Goal: Transaction & Acquisition: Purchase product/service

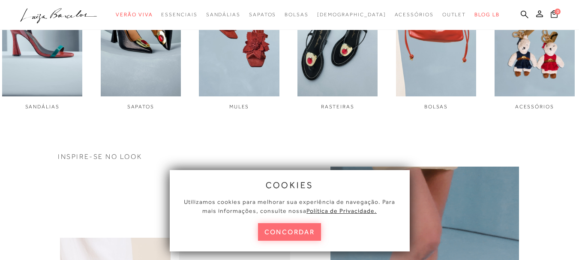
click at [298, 231] on button "concordar" at bounding box center [289, 232] width 63 height 18
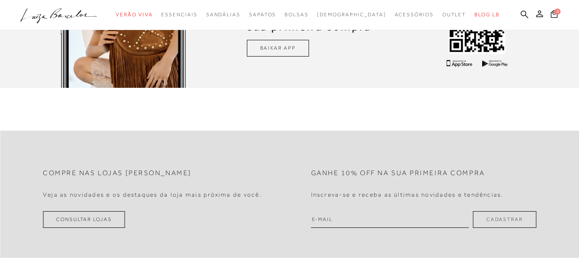
scroll to position [2186, 0]
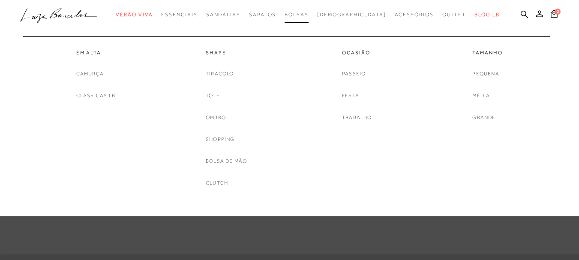
click at [309, 15] on span "Bolsas" at bounding box center [297, 15] width 24 height 6
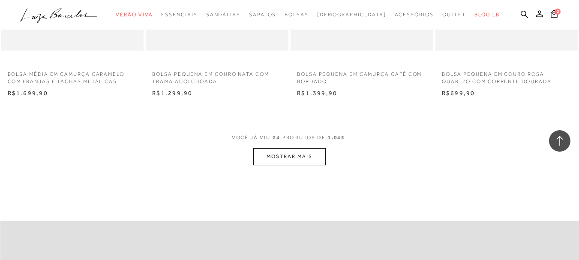
scroll to position [1586, 0]
click at [314, 160] on button "MOSTRAR MAIS" at bounding box center [289, 157] width 72 height 17
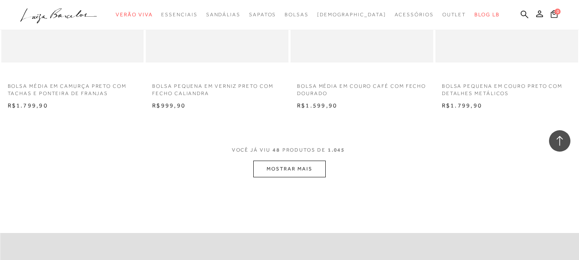
scroll to position [3258, 0]
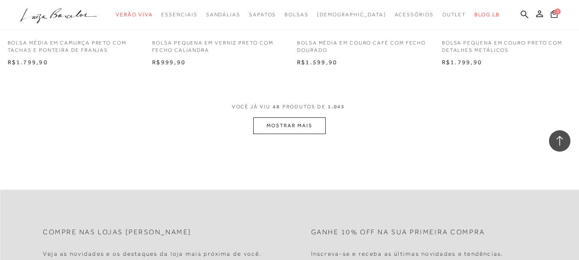
click at [304, 115] on span "VOCÊ JÁ VIU 48 PRODUTOS DE 1.045" at bounding box center [290, 109] width 116 height 15
click at [307, 124] on button "MOSTRAR MAIS" at bounding box center [289, 125] width 72 height 17
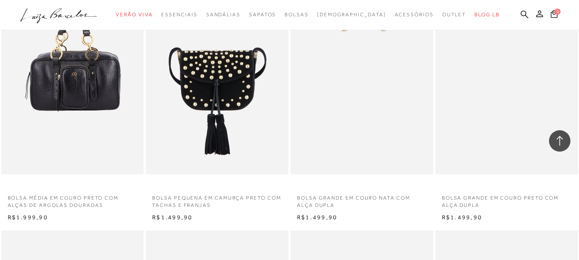
scroll to position [3387, 0]
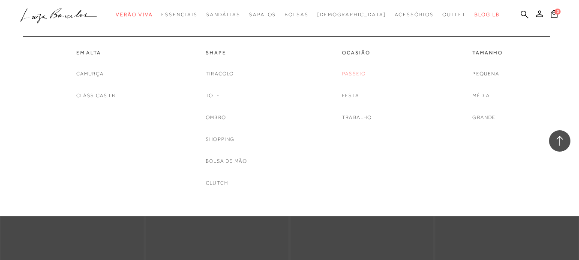
click at [356, 75] on link "Passeio" at bounding box center [354, 73] width 24 height 9
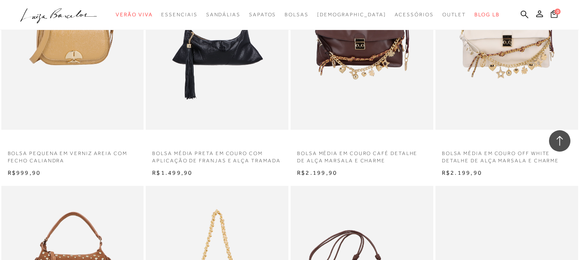
scroll to position [1243, 0]
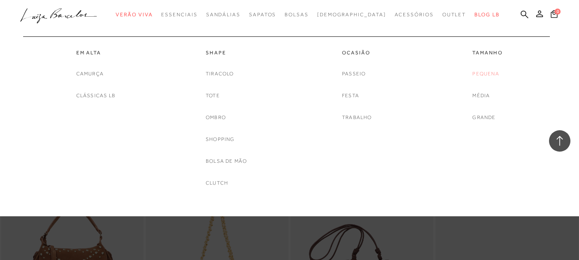
click at [484, 71] on link "Pequena" at bounding box center [485, 73] width 27 height 9
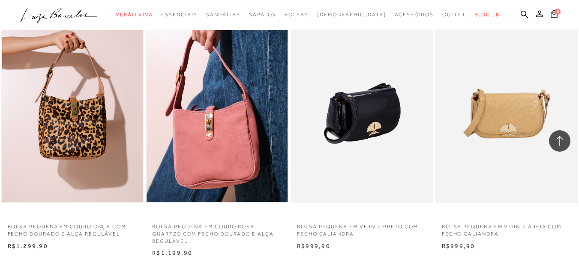
scroll to position [1329, 0]
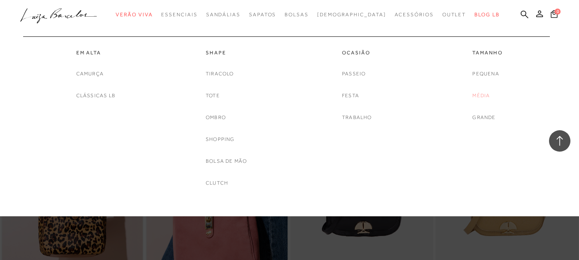
click at [476, 96] on link "Média" at bounding box center [481, 95] width 18 height 9
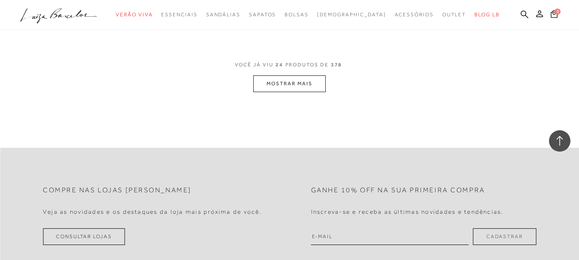
scroll to position [1672, 0]
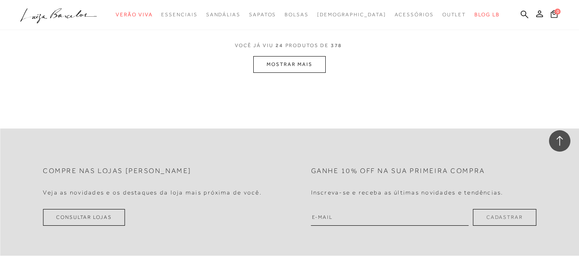
click at [318, 60] on button "MOSTRAR MAIS" at bounding box center [289, 64] width 72 height 17
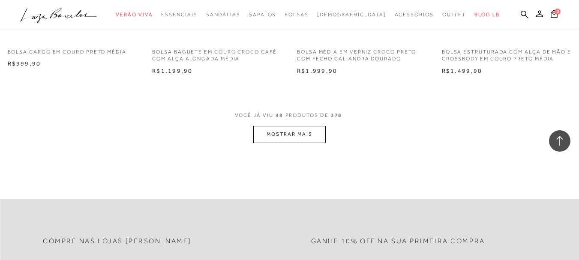
scroll to position [3215, 0]
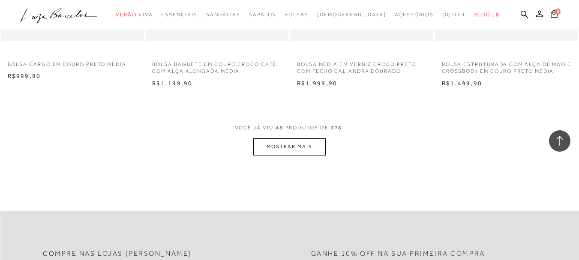
click at [303, 146] on button "MOSTRAR MAIS" at bounding box center [289, 146] width 72 height 17
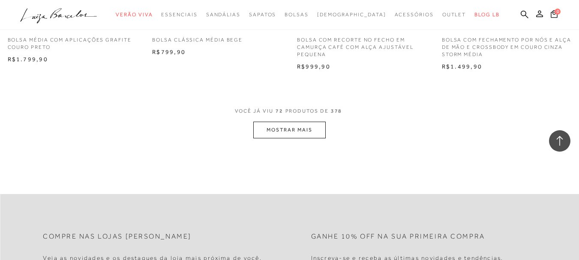
scroll to position [4887, 0]
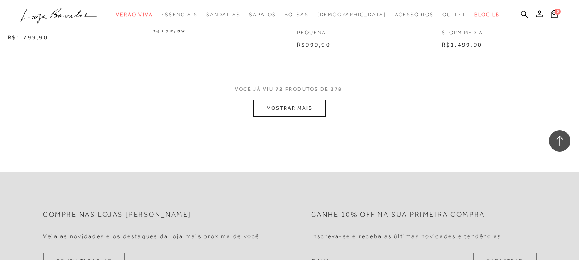
click at [276, 107] on button "MOSTRAR MAIS" at bounding box center [289, 108] width 72 height 17
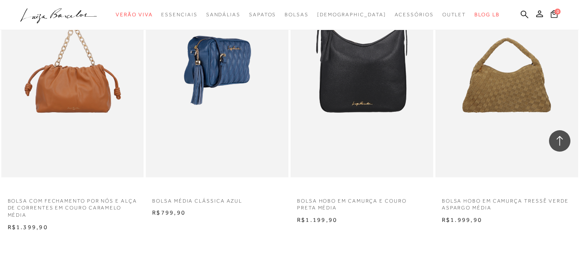
scroll to position [6559, 0]
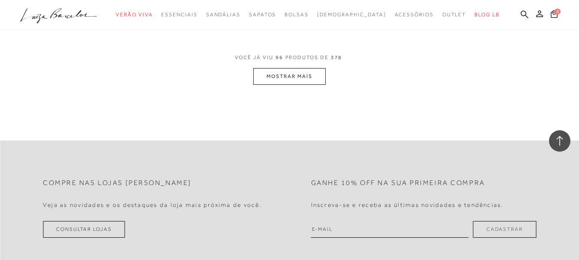
click at [268, 83] on button "MOSTRAR MAIS" at bounding box center [289, 76] width 72 height 17
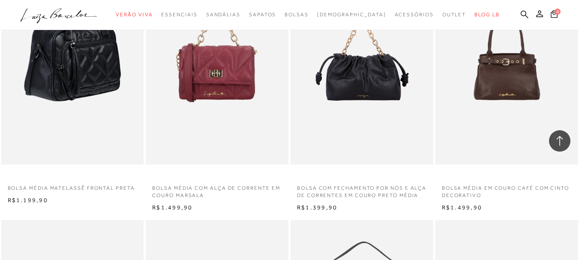
scroll to position [6045, 0]
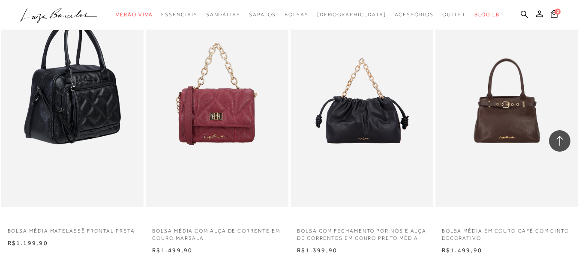
click at [87, 97] on img at bounding box center [73, 101] width 142 height 214
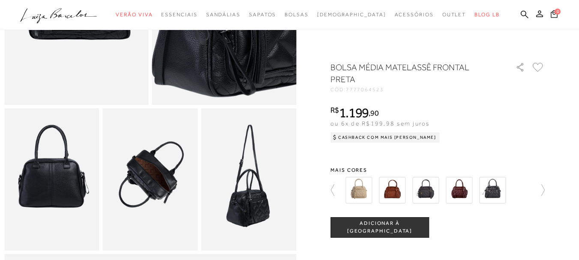
scroll to position [214, 0]
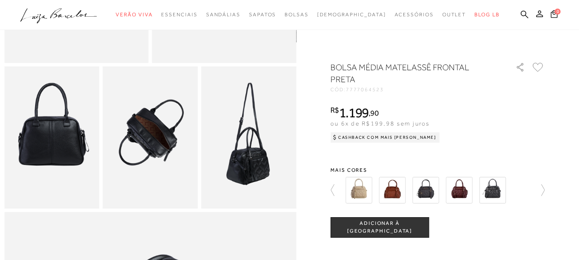
click at [168, 135] on img at bounding box center [150, 137] width 95 height 143
click at [397, 191] on img at bounding box center [392, 190] width 27 height 27
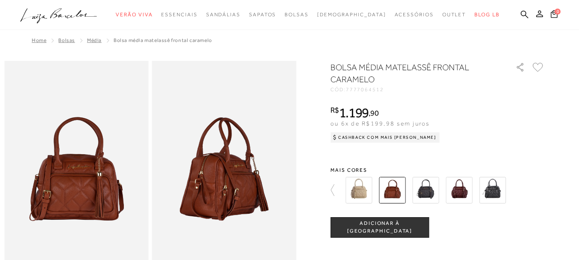
click at [467, 193] on img at bounding box center [459, 190] width 27 height 27
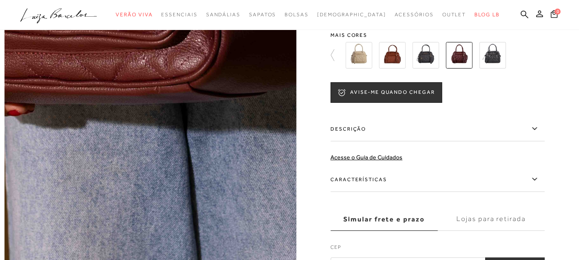
scroll to position [214, 0]
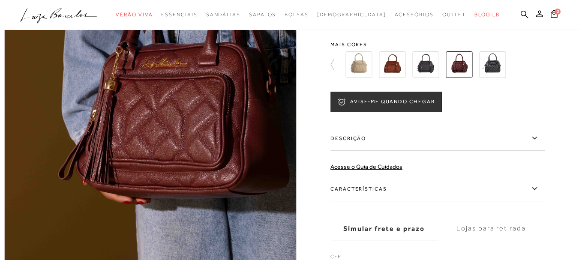
click at [493, 72] on img at bounding box center [492, 64] width 27 height 27
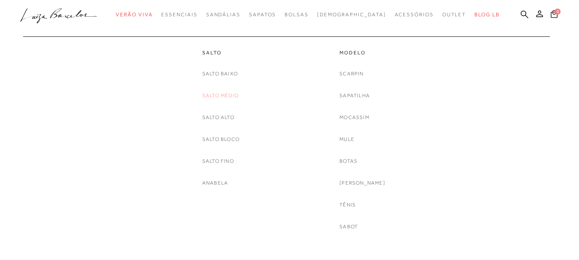
click at [230, 94] on link "Salto Médio" at bounding box center [220, 95] width 36 height 9
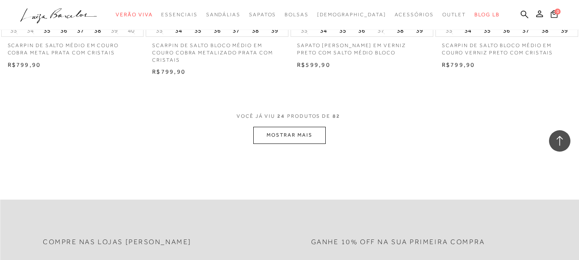
scroll to position [1672, 0]
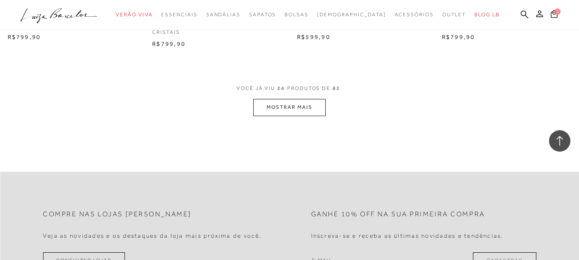
click at [269, 102] on button "MOSTRAR MAIS" at bounding box center [289, 107] width 72 height 17
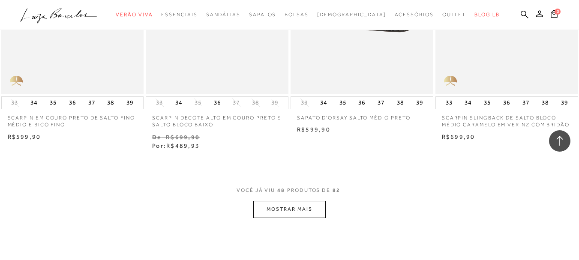
scroll to position [3258, 0]
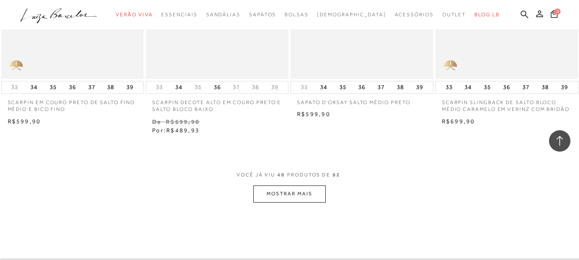
click at [293, 189] on button "MOSTRAR MAIS" at bounding box center [289, 194] width 72 height 17
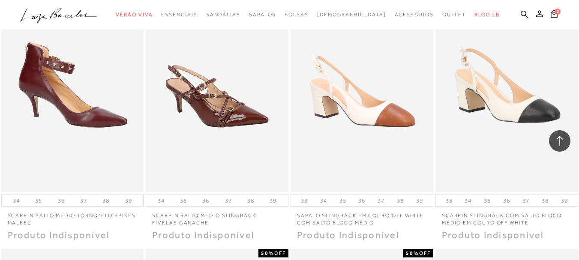
scroll to position [4544, 0]
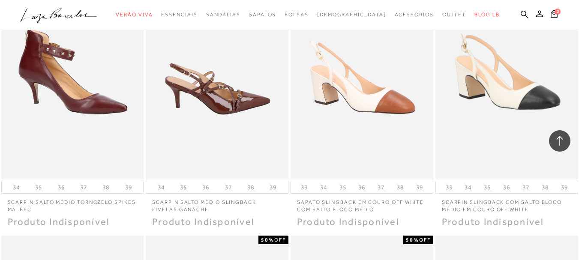
click at [213, 90] on img at bounding box center [218, 72] width 142 height 214
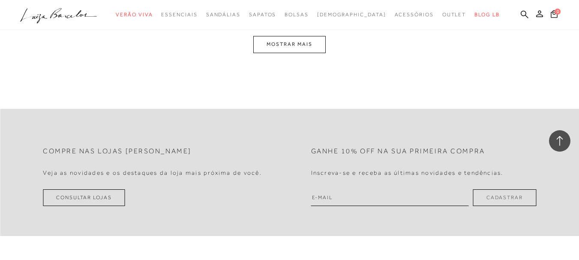
scroll to position [5059, 0]
click at [352, 15] on span "[DEMOGRAPHIC_DATA]" at bounding box center [351, 15] width 69 height 6
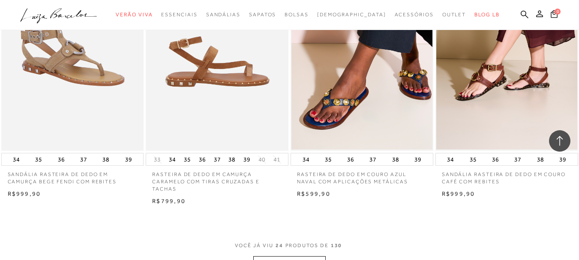
scroll to position [1543, 0]
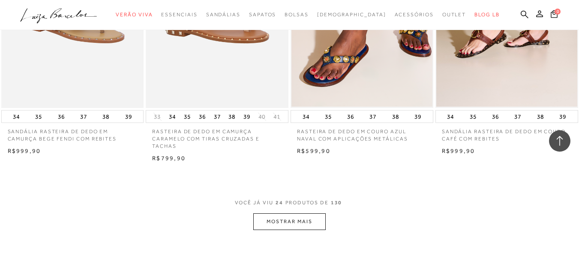
click at [292, 213] on button "MOSTRAR MAIS" at bounding box center [289, 221] width 72 height 17
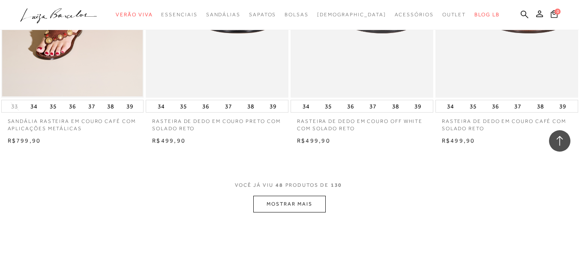
scroll to position [3301, 0]
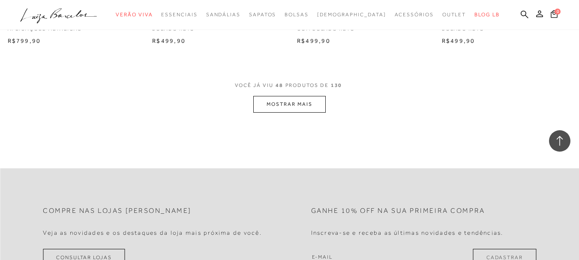
click at [283, 102] on button "MOSTRAR MAIS" at bounding box center [289, 104] width 72 height 17
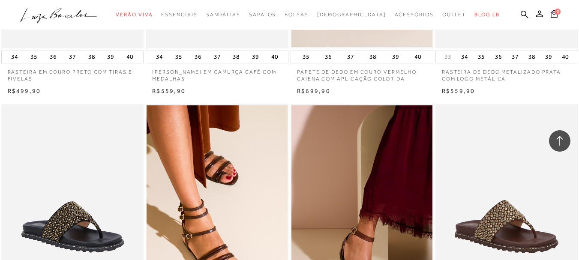
scroll to position [4501, 0]
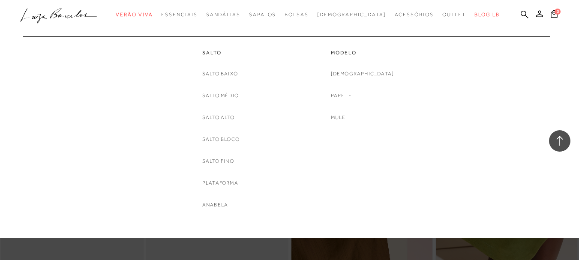
scroll to position [4501, 0]
click at [233, 182] on link "Plataforma" at bounding box center [220, 183] width 36 height 9
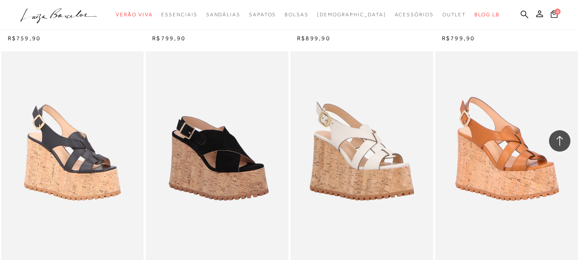
scroll to position [1372, 0]
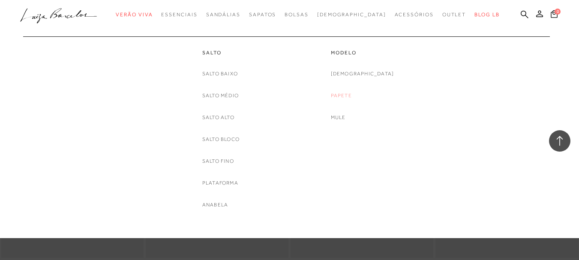
click at [352, 96] on link "Papete" at bounding box center [341, 95] width 21 height 9
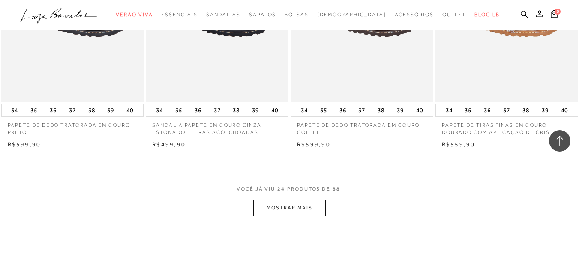
scroll to position [1543, 0]
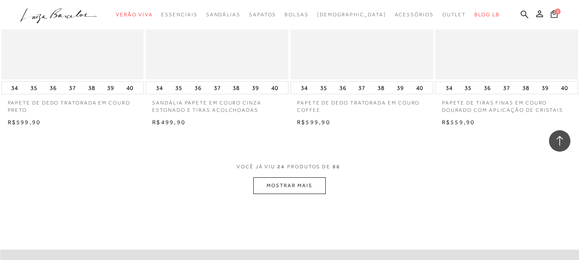
click at [297, 186] on button "MOSTRAR MAIS" at bounding box center [289, 185] width 72 height 17
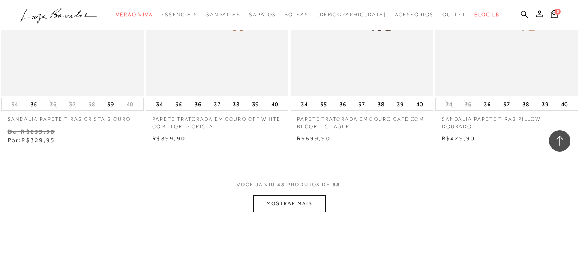
scroll to position [3258, 0]
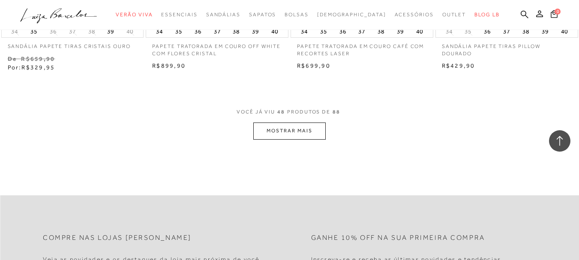
click at [277, 123] on button "MOSTRAR MAIS" at bounding box center [289, 131] width 72 height 17
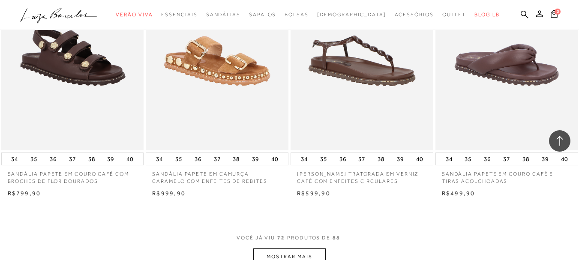
scroll to position [4844, 0]
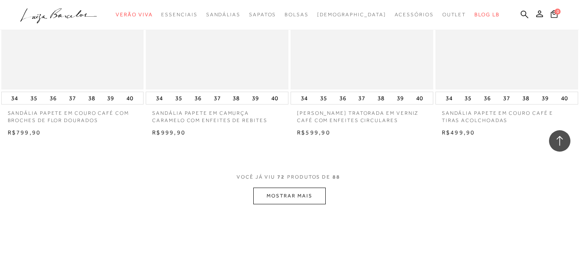
click at [287, 188] on button "MOSTRAR MAIS" at bounding box center [289, 196] width 72 height 17
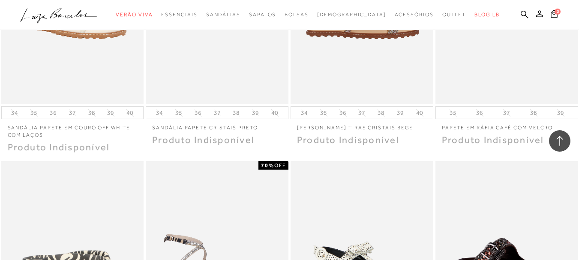
scroll to position [5530, 0]
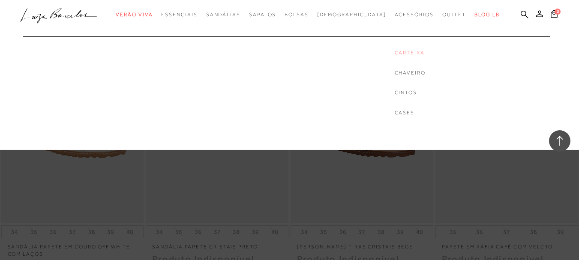
click at [401, 51] on link "Carteira" at bounding box center [410, 52] width 31 height 7
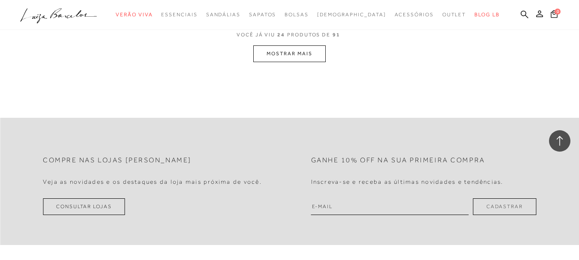
scroll to position [1672, 0]
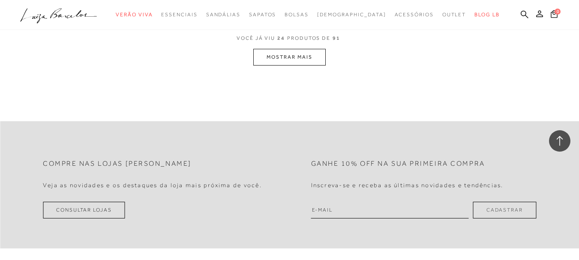
click at [255, 61] on button "MOSTRAR MAIS" at bounding box center [289, 57] width 72 height 17
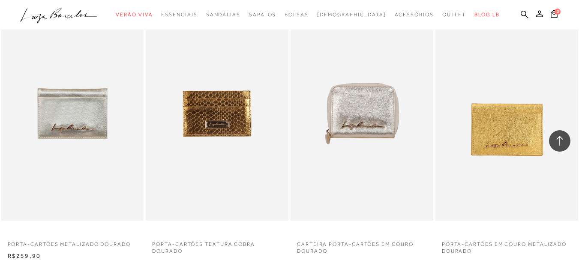
scroll to position [3283, 0]
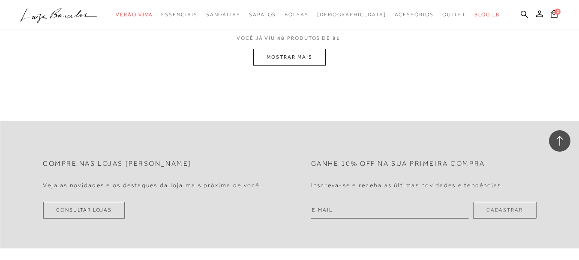
click at [277, 53] on button "MOSTRAR MAIS" at bounding box center [289, 57] width 72 height 17
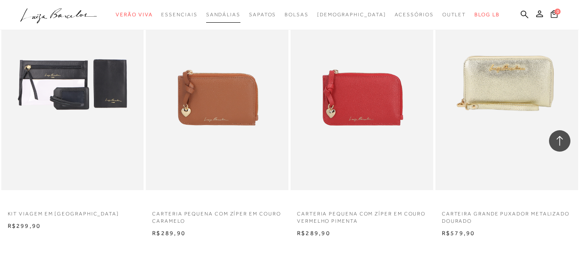
scroll to position [4645, 0]
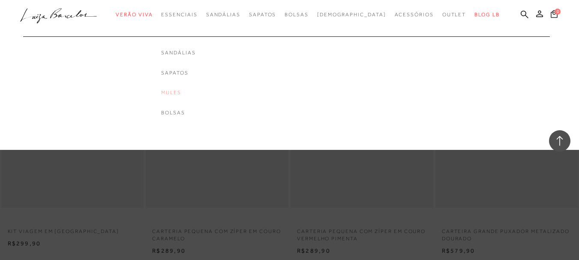
click at [194, 90] on link "Mules" at bounding box center [178, 92] width 34 height 7
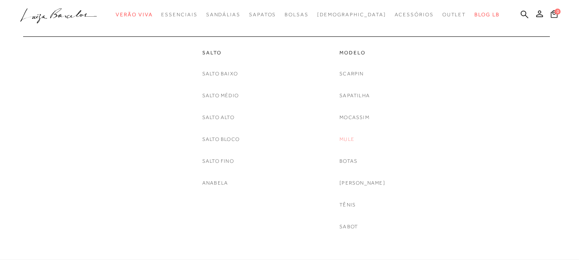
click at [347, 136] on link "Mule" at bounding box center [347, 139] width 15 height 9
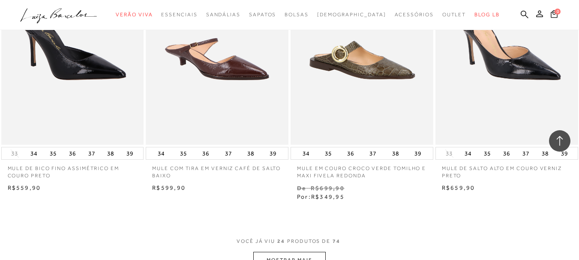
scroll to position [1629, 0]
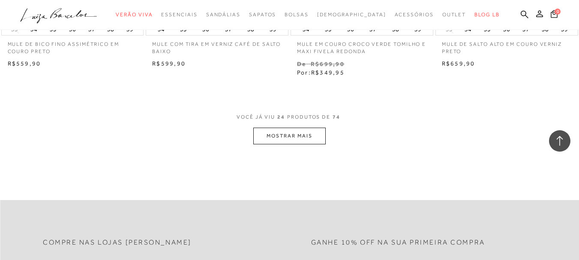
click at [318, 135] on button "MOSTRAR MAIS" at bounding box center [289, 136] width 72 height 17
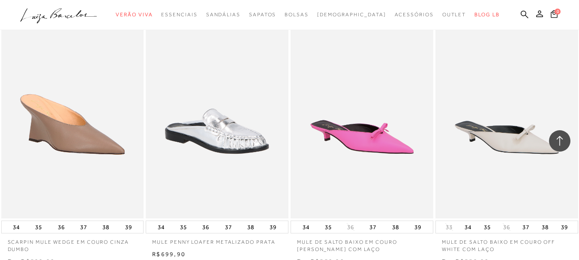
scroll to position [2015, 0]
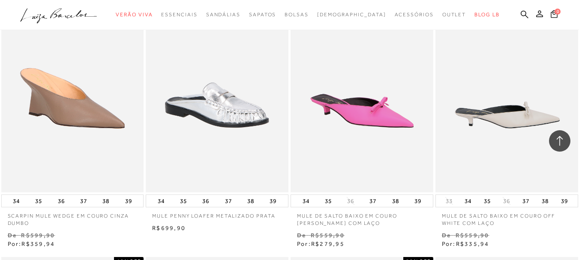
click at [495, 111] on img at bounding box center [507, 86] width 142 height 214
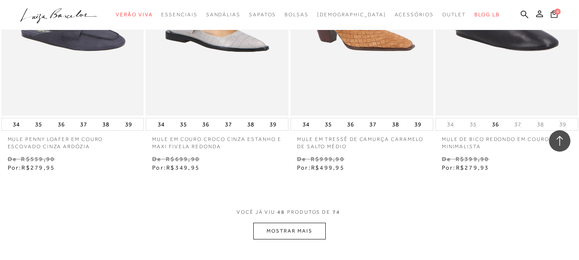
scroll to position [3215, 0]
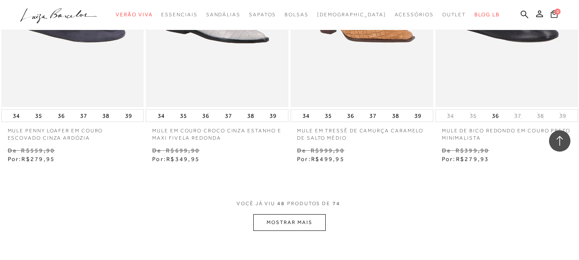
click at [277, 222] on button "MOSTRAR MAIS" at bounding box center [289, 222] width 72 height 17
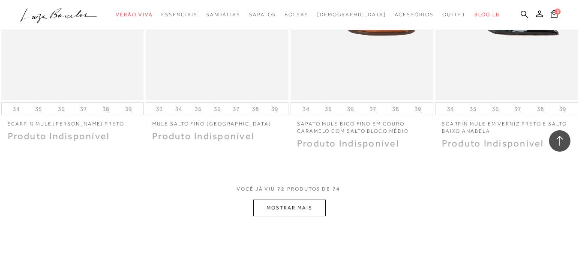
scroll to position [4973, 0]
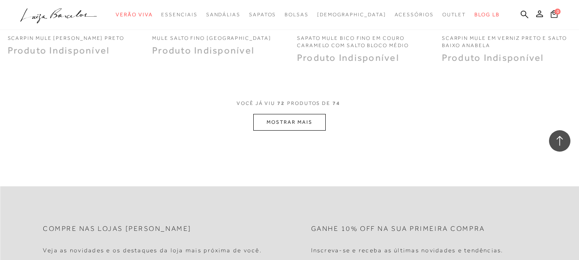
click at [286, 125] on button "MOSTRAR MAIS" at bounding box center [289, 122] width 72 height 17
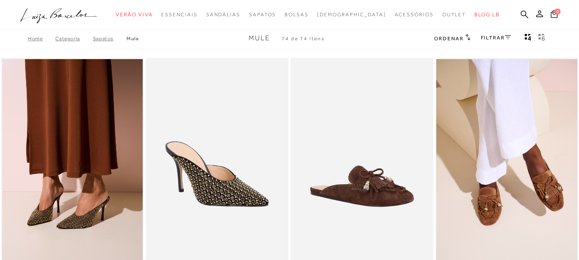
scroll to position [0, 0]
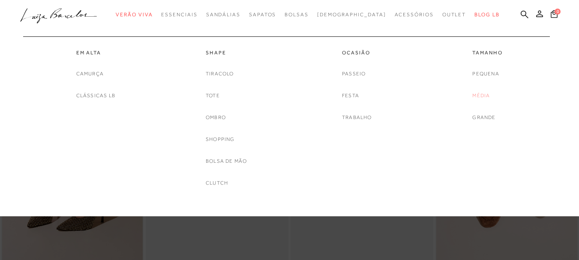
click at [480, 96] on link "Média" at bounding box center [481, 95] width 18 height 9
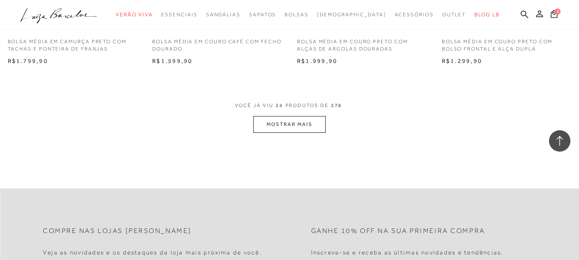
scroll to position [1629, 0]
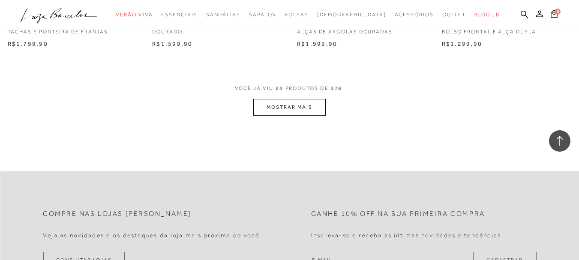
click at [268, 101] on button "MOSTRAR MAIS" at bounding box center [289, 107] width 72 height 17
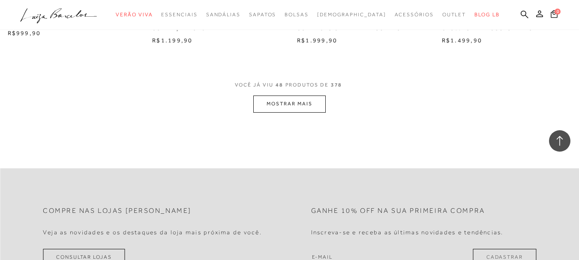
click at [272, 95] on span "VOCÊ JÁ VIU 48 PRODUTOS DE 378" at bounding box center [290, 87] width 110 height 15
click at [276, 101] on button "MOSTRAR MAIS" at bounding box center [289, 104] width 72 height 17
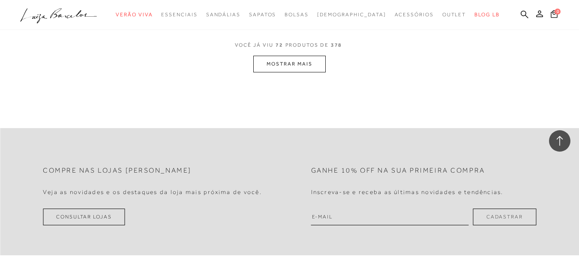
scroll to position [4887, 0]
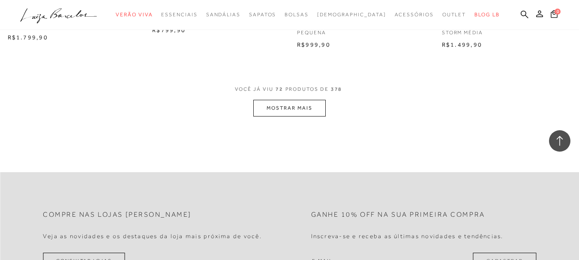
click at [277, 103] on button "MOSTRAR MAIS" at bounding box center [289, 108] width 72 height 17
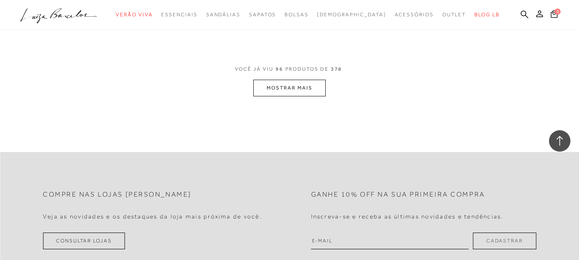
scroll to position [6559, 0]
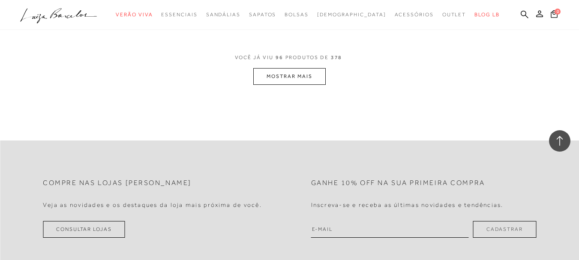
click at [297, 84] on button "MOSTRAR MAIS" at bounding box center [289, 76] width 72 height 17
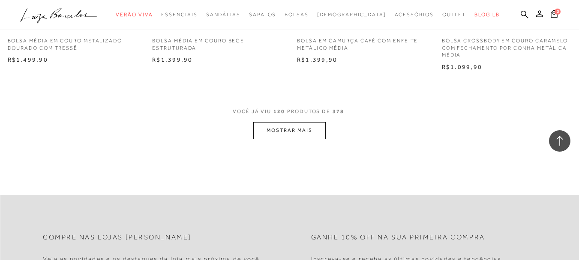
scroll to position [8188, 0]
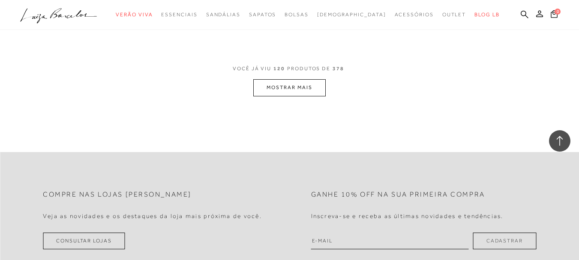
click at [263, 96] on button "MOSTRAR MAIS" at bounding box center [289, 87] width 72 height 17
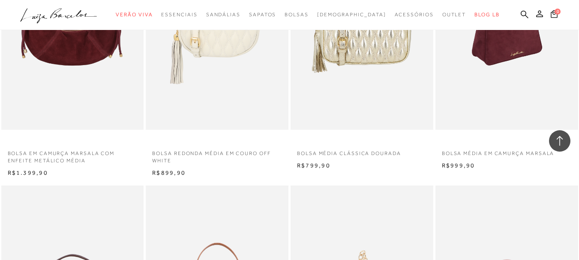
scroll to position [9346, 0]
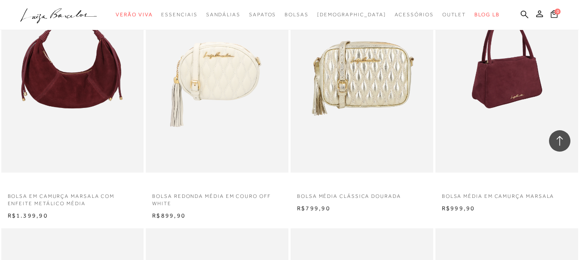
click at [267, 109] on img at bounding box center [218, 66] width 142 height 214
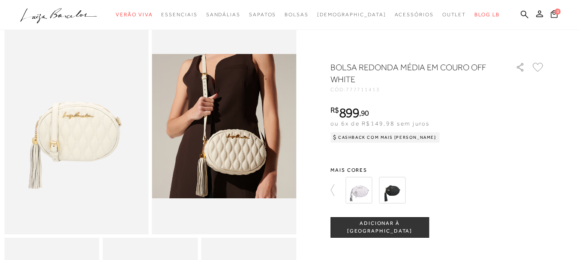
click at [366, 190] on img at bounding box center [359, 190] width 27 height 27
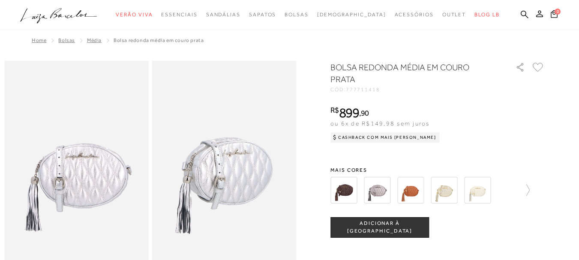
click at [346, 186] on img at bounding box center [344, 190] width 27 height 27
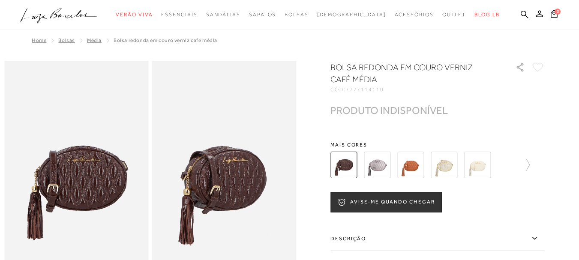
click at [381, 159] on img at bounding box center [377, 165] width 27 height 27
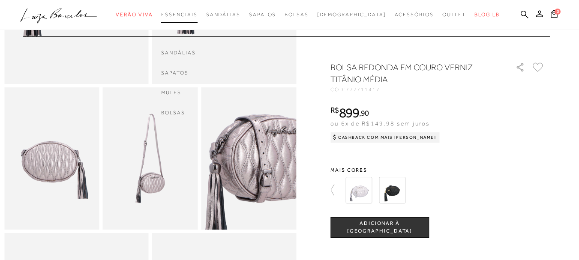
scroll to position [214, 0]
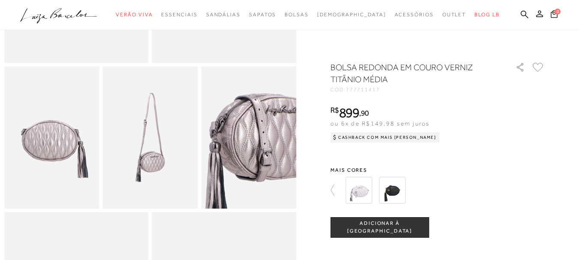
click at [540, 66] on icon at bounding box center [538, 67] width 11 height 9
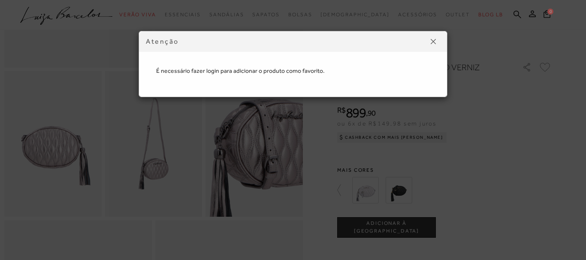
click at [436, 41] on button at bounding box center [433, 42] width 14 height 14
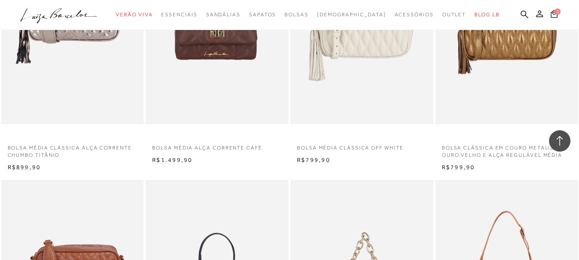
scroll to position [2229, 0]
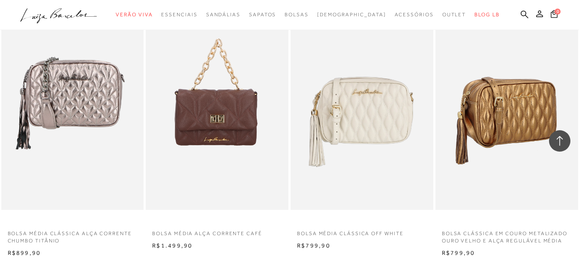
click at [492, 111] on img at bounding box center [507, 103] width 142 height 214
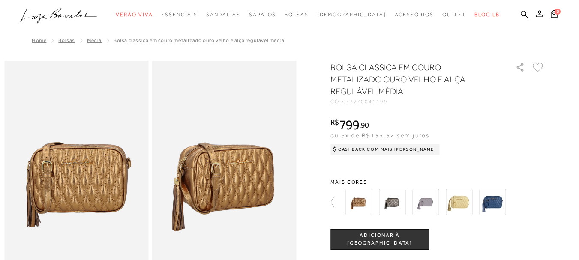
click at [395, 204] on img at bounding box center [392, 202] width 27 height 27
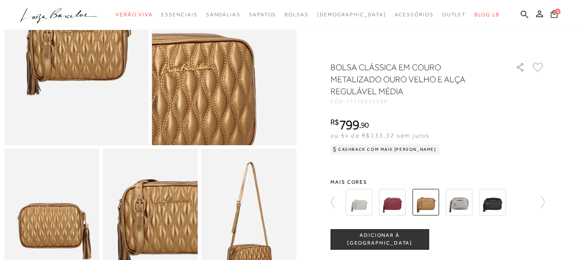
scroll to position [171, 0]
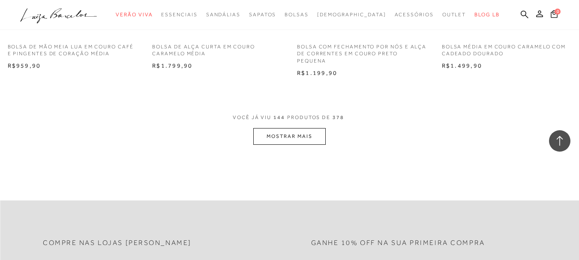
scroll to position [9810, 0]
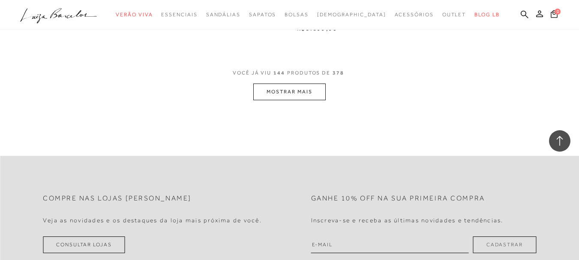
click at [268, 100] on button "MOSTRAR MAIS" at bounding box center [289, 92] width 72 height 17
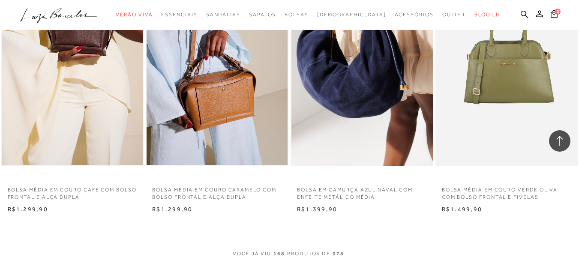
scroll to position [11225, 0]
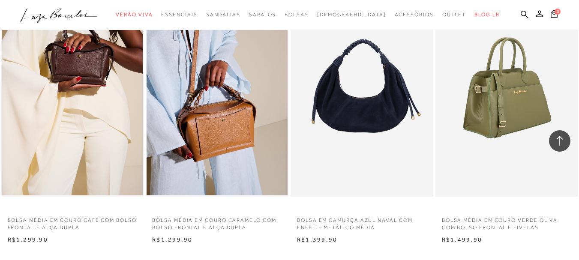
click at [502, 93] on img at bounding box center [507, 90] width 142 height 214
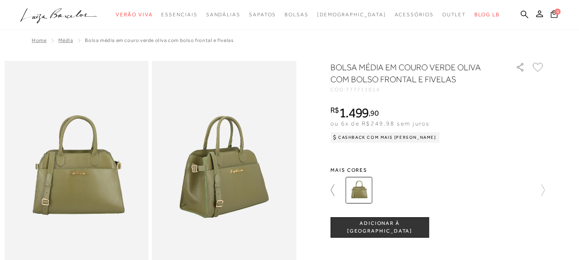
click at [337, 192] on icon at bounding box center [337, 190] width 12 height 12
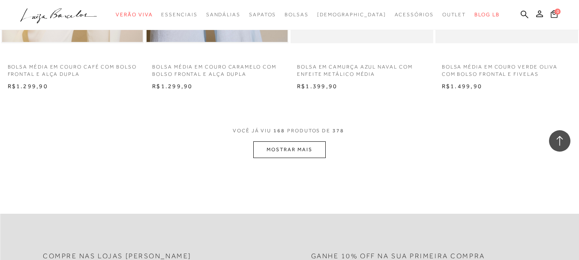
scroll to position [11665, 0]
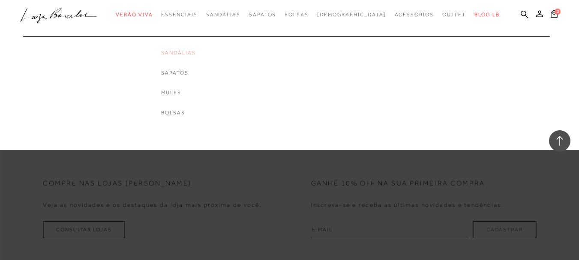
click at [195, 53] on link "Sandálias" at bounding box center [178, 52] width 34 height 7
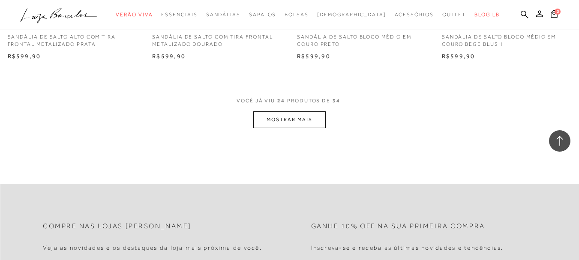
scroll to position [1629, 0]
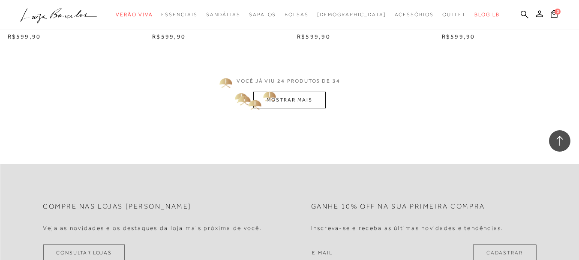
click at [269, 95] on button "MOSTRAR MAIS" at bounding box center [289, 100] width 72 height 17
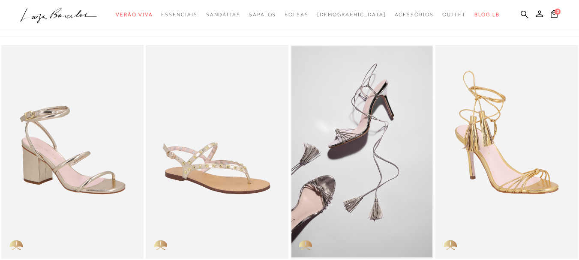
scroll to position [0, 0]
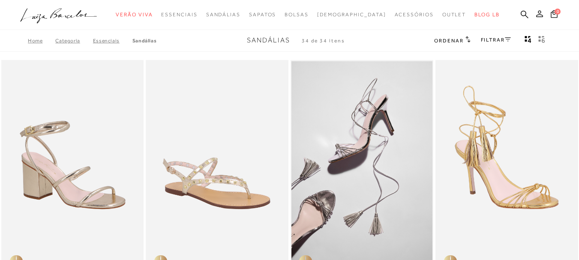
click at [534, 16] on button at bounding box center [540, 14] width 12 height 11
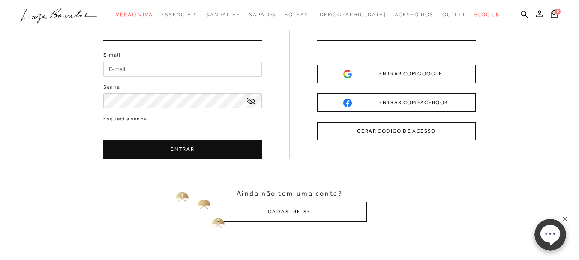
scroll to position [86, 0]
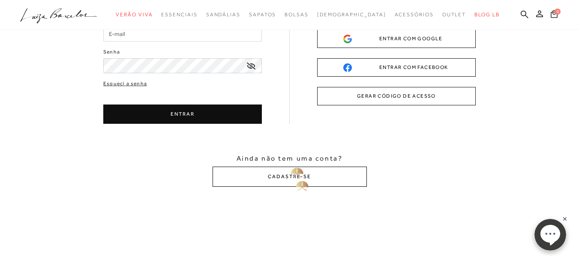
click at [295, 174] on button "CADASTRE-SE" at bounding box center [290, 177] width 154 height 20
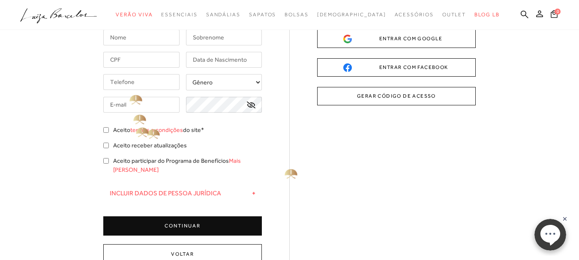
scroll to position [0, 0]
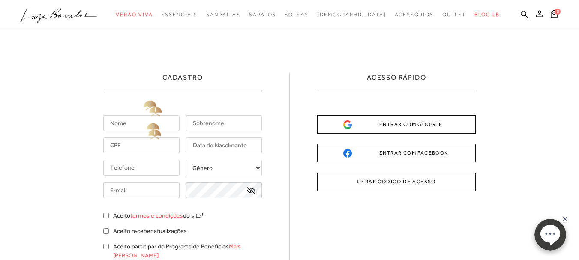
click at [150, 130] on input "text" at bounding box center [141, 123] width 76 height 16
click at [120, 124] on input "Viittória" at bounding box center [141, 123] width 76 height 16
type input "Vitória"
click at [250, 124] on input "text" at bounding box center [224, 123] width 76 height 16
type input "Vilar"
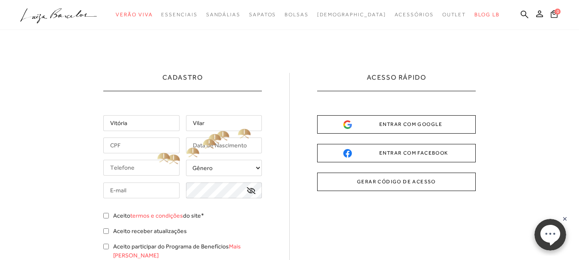
click at [153, 149] on input "text" at bounding box center [141, 146] width 76 height 16
type input "153.226.196-90"
click at [220, 145] on input "text" at bounding box center [224, 146] width 76 height 16
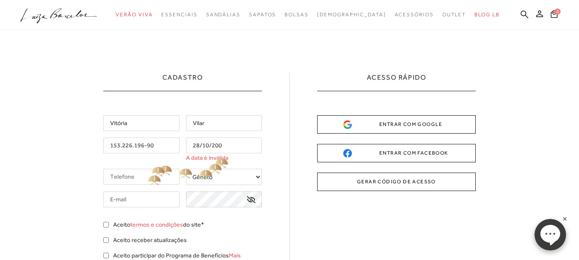
click at [150, 175] on input "tel" at bounding box center [141, 177] width 76 height 16
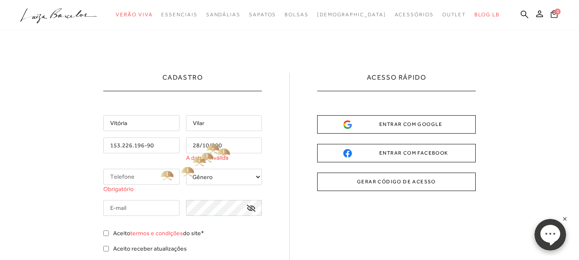
click at [220, 144] on input "28/10/200" at bounding box center [224, 146] width 76 height 16
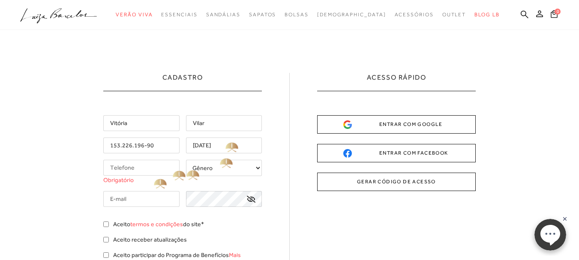
type input "28/10/2000"
click at [145, 171] on input "tel" at bounding box center [141, 168] width 76 height 16
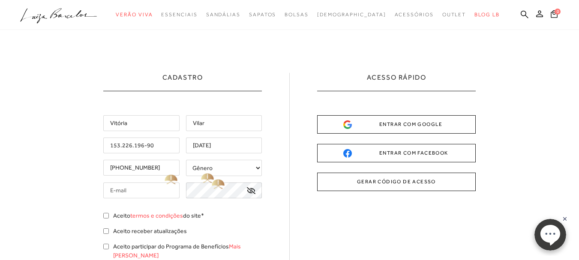
type input "(38) 99729-4705"
click at [209, 168] on select "Gênero Feminino Masculino" at bounding box center [224, 168] width 76 height 16
select select
click at [186, 160] on select "Gênero Feminino Masculino" at bounding box center [224, 168] width 76 height 16
click at [149, 193] on input "text" at bounding box center [141, 191] width 76 height 16
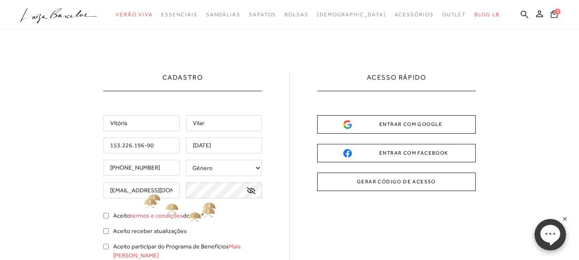
type input "vivilar19@yahoo.com"
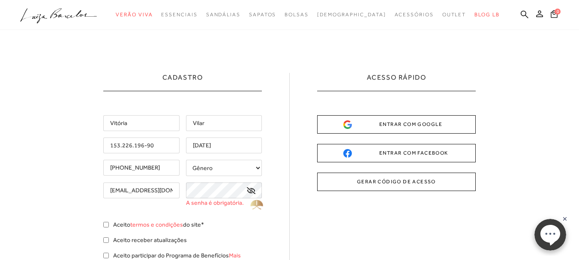
click at [254, 193] on icon at bounding box center [251, 190] width 9 height 7
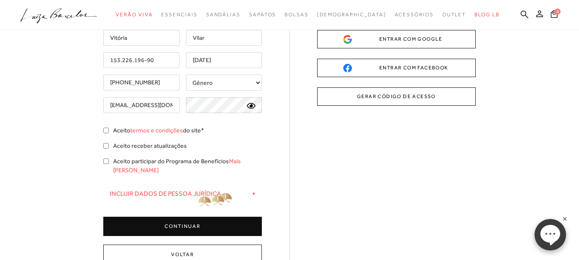
scroll to position [86, 0]
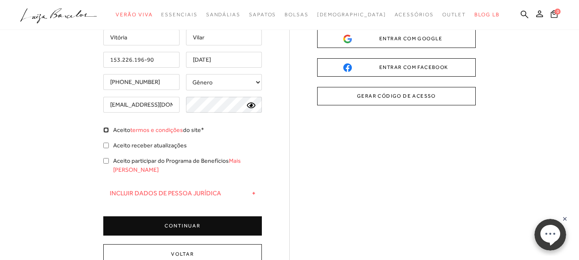
click at [106, 130] on input "Aceito termos e condições do site*" at bounding box center [106, 130] width 6 height 6
checkbox input "true"
click at [104, 146] on input "Aceito receber atualizações" at bounding box center [106, 146] width 6 height 6
click at [107, 146] on input "Aceito receber atualizações" at bounding box center [106, 146] width 6 height 6
checkbox input "false"
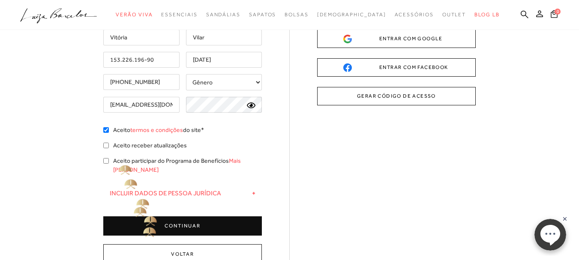
click at [148, 217] on button "CONTINUAR" at bounding box center [182, 225] width 159 height 19
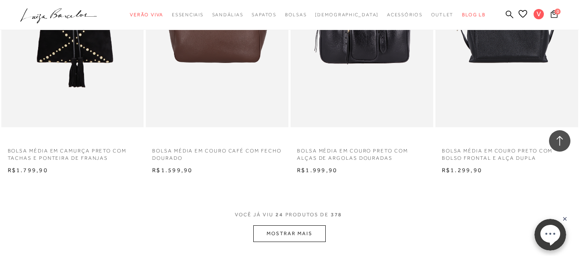
scroll to position [1517, 0]
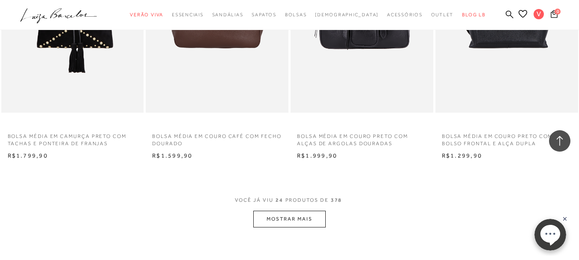
click at [301, 215] on button "MOSTRAR MAIS" at bounding box center [289, 219] width 72 height 17
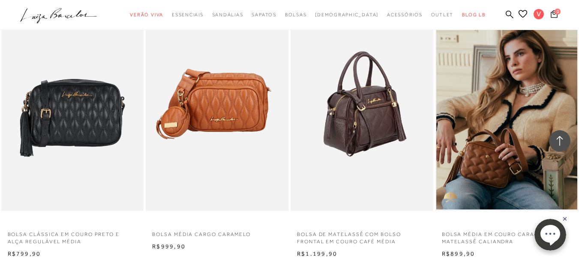
scroll to position [1732, 0]
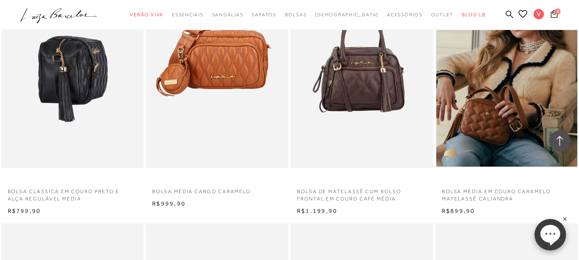
click at [44, 76] on img at bounding box center [73, 61] width 142 height 214
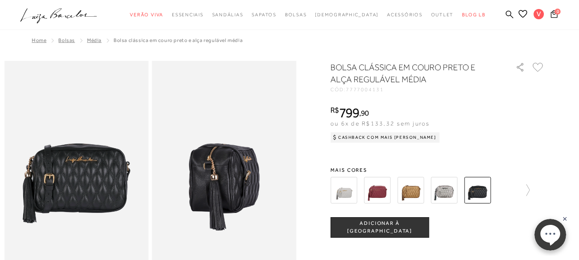
scroll to position [171, 0]
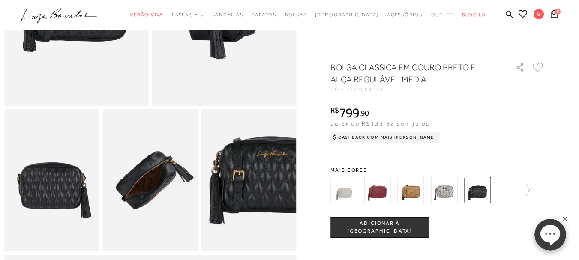
click at [541, 67] on icon at bounding box center [538, 67] width 11 height 9
click at [0, 0] on div at bounding box center [0, 0] width 0 height 0
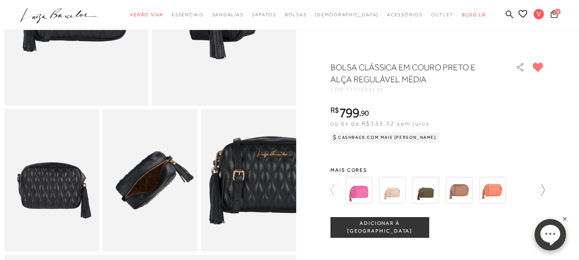
click at [527, 186] on div at bounding box center [435, 190] width 184 height 32
click at [337, 192] on icon at bounding box center [337, 190] width 12 height 12
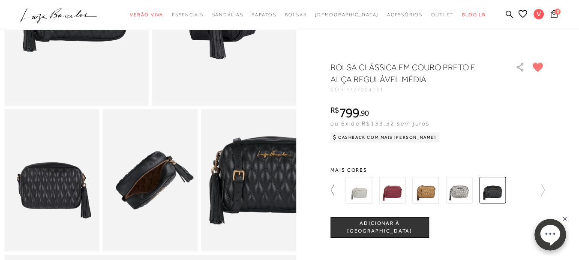
click at [337, 192] on icon at bounding box center [337, 190] width 12 height 12
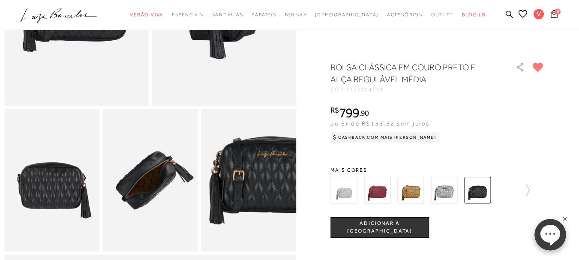
click at [350, 187] on img at bounding box center [344, 190] width 27 height 27
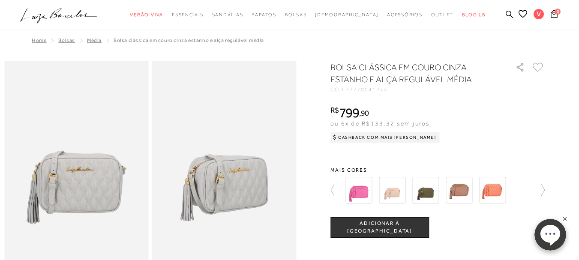
click at [408, 189] on div at bounding box center [435, 190] width 184 height 32
click at [338, 191] on icon at bounding box center [337, 190] width 12 height 12
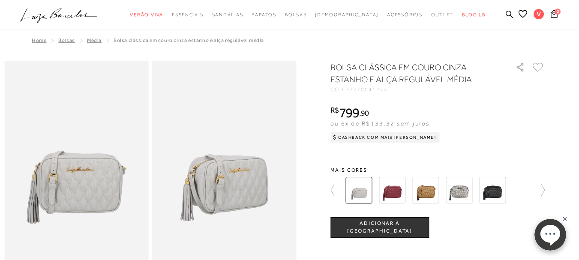
click at [426, 193] on img at bounding box center [425, 190] width 27 height 27
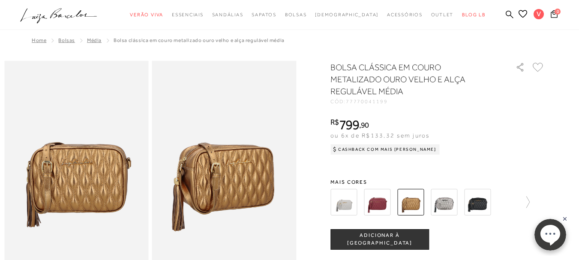
scroll to position [86, 0]
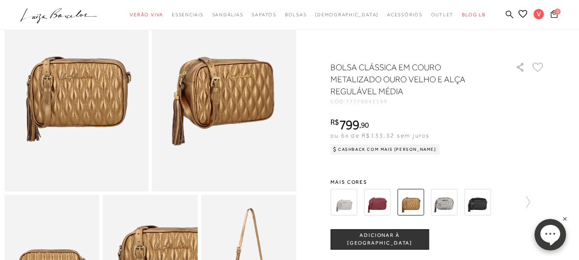
click at [538, 66] on icon at bounding box center [538, 67] width 11 height 9
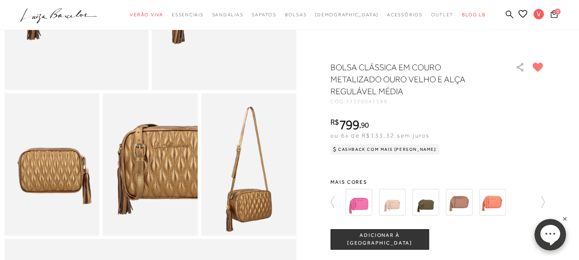
scroll to position [214, 0]
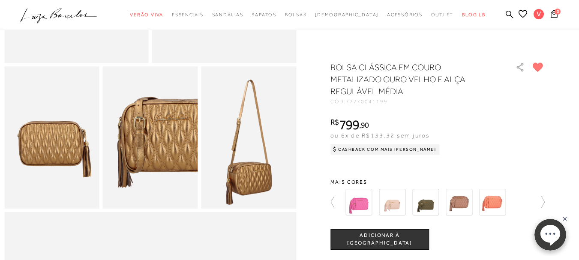
click at [376, 238] on span "ADICIONAR À SACOLA" at bounding box center [380, 239] width 98 height 15
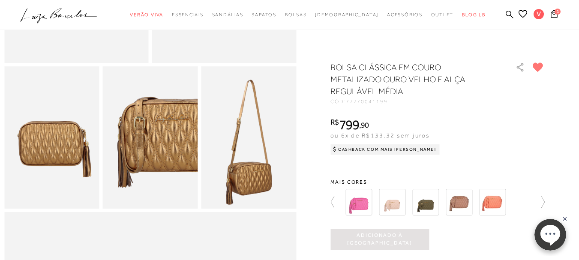
scroll to position [0, 0]
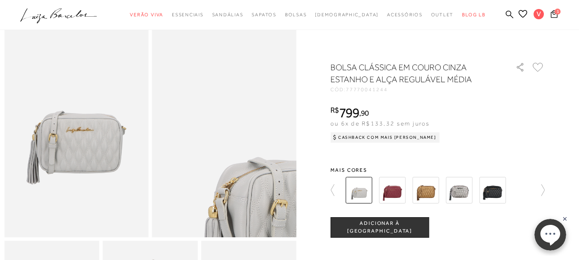
scroll to position [80, 0]
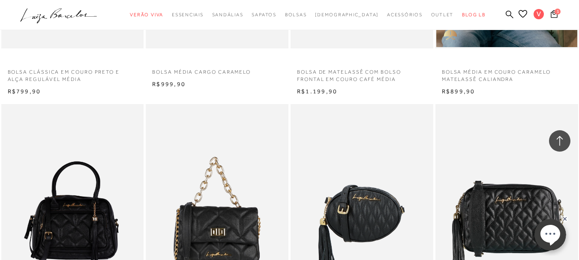
scroll to position [1972, 0]
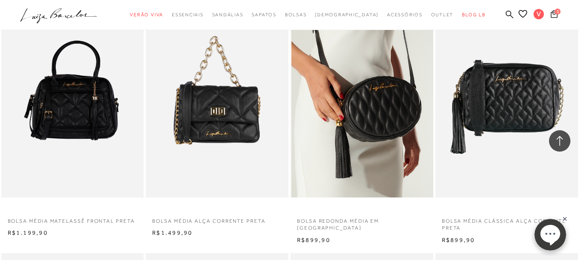
click at [376, 110] on img at bounding box center [363, 90] width 142 height 214
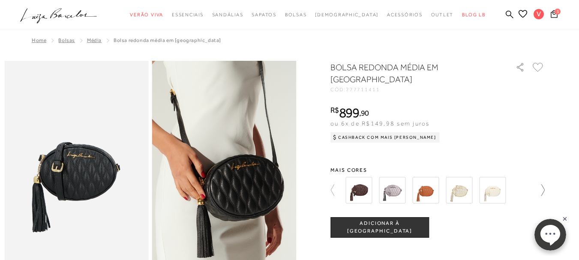
click at [544, 186] on icon at bounding box center [539, 190] width 12 height 12
click at [357, 185] on img at bounding box center [359, 190] width 27 height 27
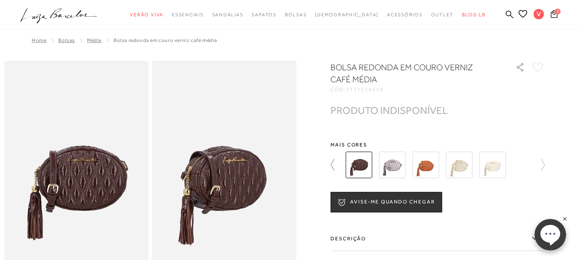
click at [337, 160] on icon at bounding box center [337, 165] width 12 height 12
click at [337, 159] on icon at bounding box center [337, 165] width 12 height 12
click at [364, 162] on img at bounding box center [359, 165] width 27 height 27
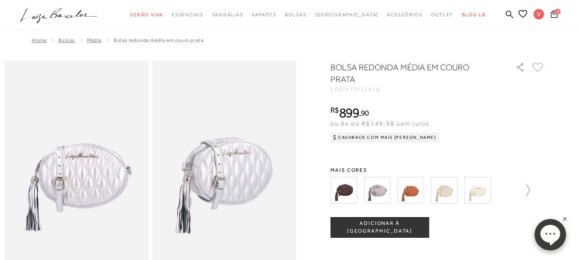
click at [530, 189] on icon at bounding box center [524, 190] width 12 height 12
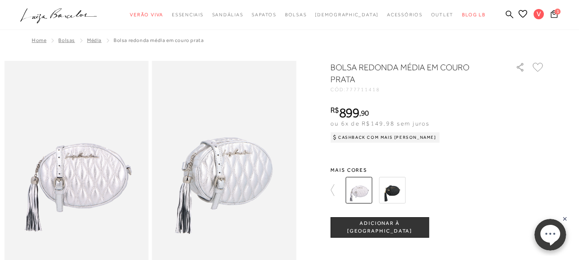
click at [390, 190] on img at bounding box center [392, 190] width 27 height 27
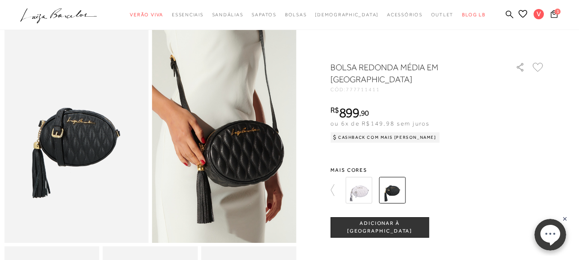
click at [382, 227] on span "ADICIONAR À SACOLA" at bounding box center [380, 227] width 98 height 15
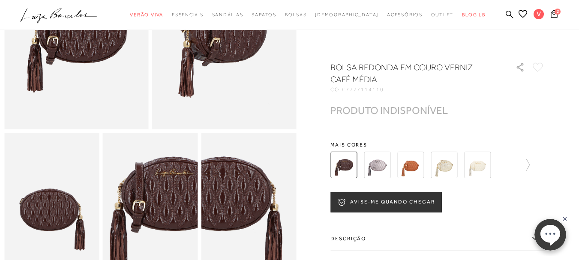
scroll to position [342, 0]
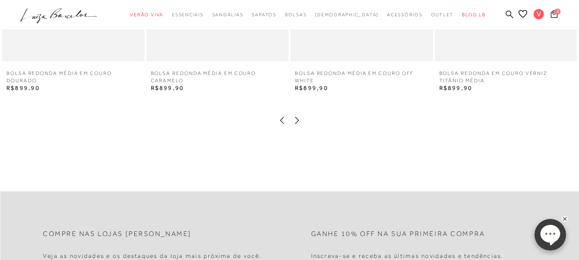
scroll to position [1368, 0]
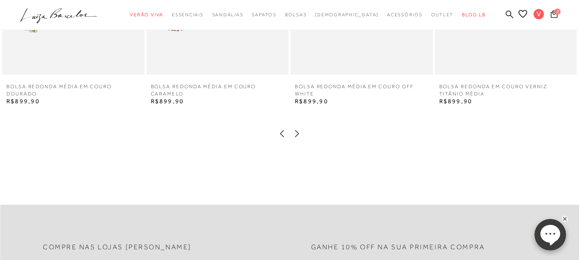
click at [296, 137] on icon at bounding box center [297, 133] width 4 height 7
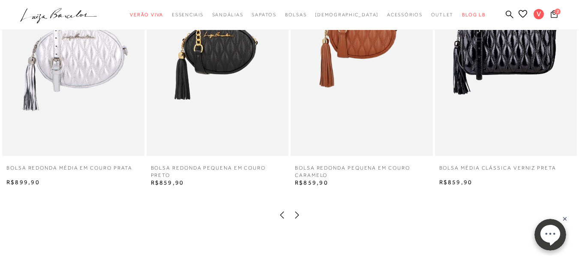
scroll to position [1282, 0]
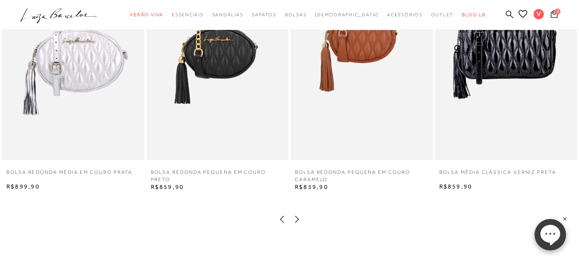
click at [297, 223] on icon at bounding box center [297, 219] width 4 height 7
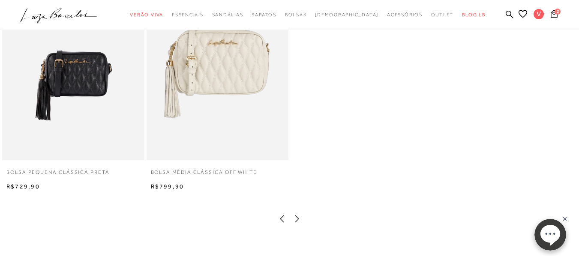
click at [297, 223] on icon at bounding box center [297, 219] width 9 height 9
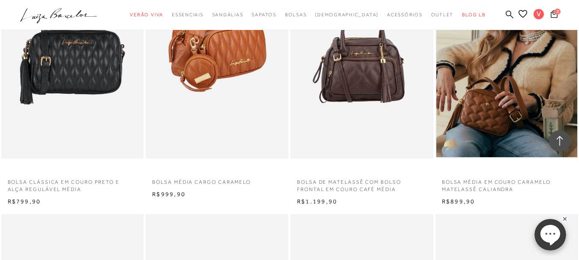
scroll to position [1744, 0]
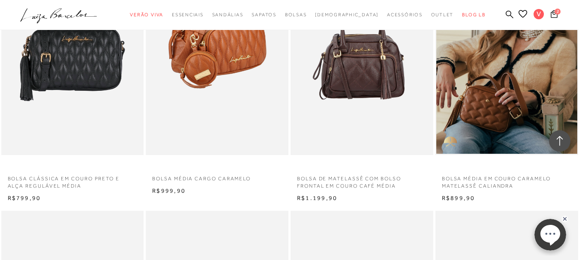
click at [225, 63] on img at bounding box center [218, 48] width 142 height 214
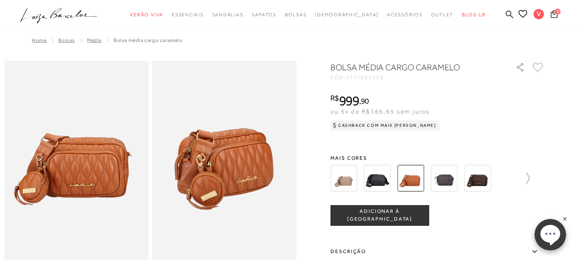
click at [529, 180] on icon at bounding box center [524, 178] width 12 height 12
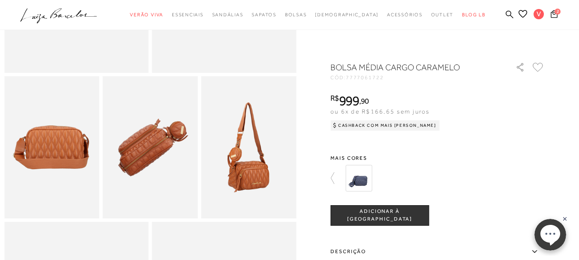
scroll to position [214, 0]
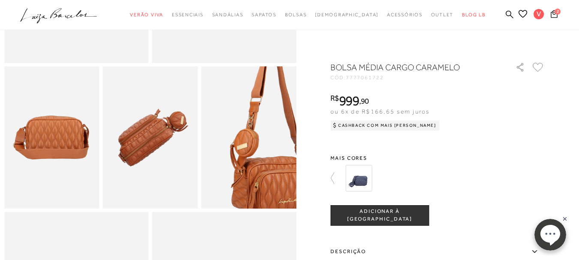
click at [226, 153] on img at bounding box center [272, 128] width 190 height 285
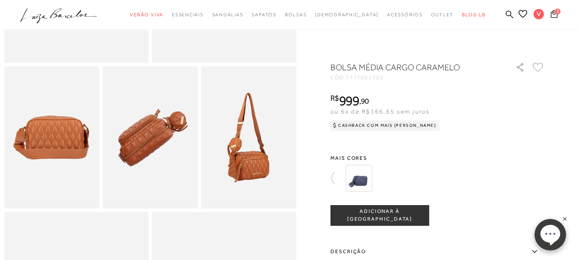
click at [358, 221] on button "ADICIONAR À SACOLA" at bounding box center [380, 215] width 99 height 21
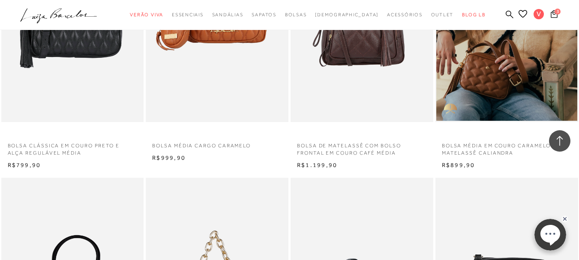
scroll to position [1702, 0]
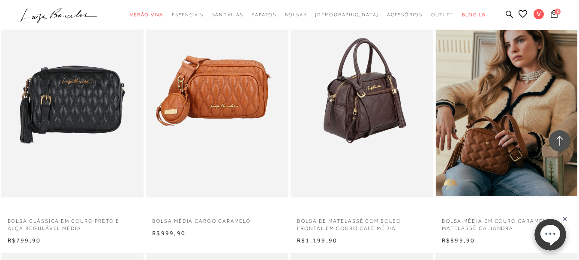
click at [369, 92] on img at bounding box center [363, 91] width 142 height 214
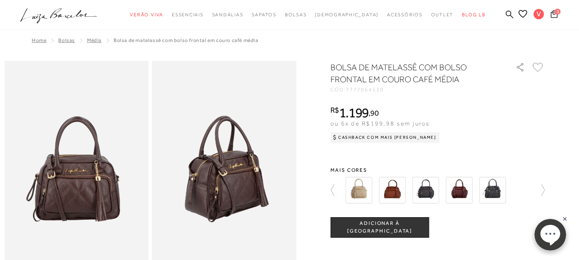
click at [361, 191] on img at bounding box center [359, 190] width 27 height 27
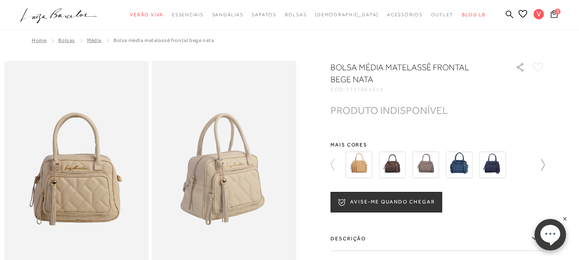
click at [544, 167] on icon at bounding box center [539, 165] width 12 height 12
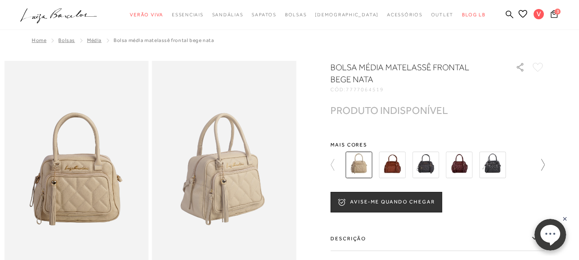
click at [545, 159] on icon at bounding box center [539, 165] width 12 height 12
click at [457, 164] on img at bounding box center [459, 165] width 27 height 27
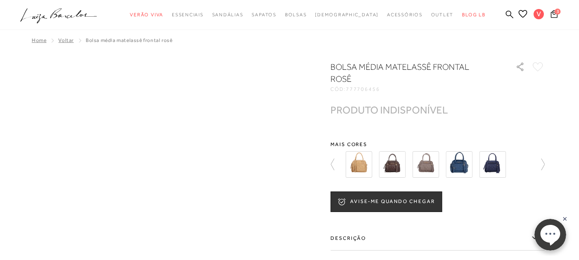
click at [394, 155] on img at bounding box center [392, 164] width 27 height 27
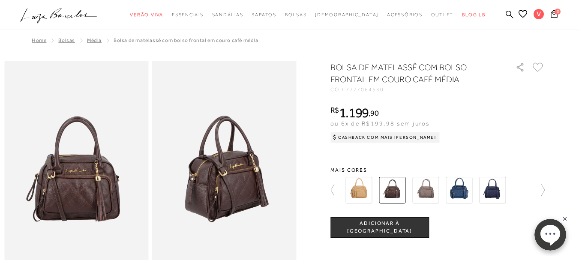
click at [387, 220] on span "ADICIONAR À SACOLA" at bounding box center [380, 227] width 98 height 15
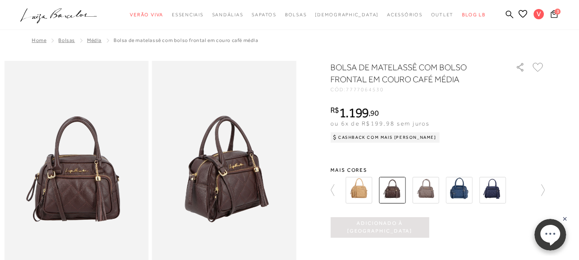
scroll to position [129, 0]
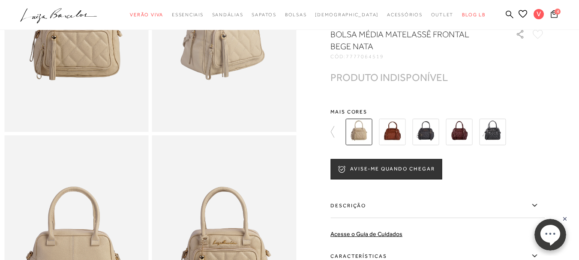
scroll to position [131, 0]
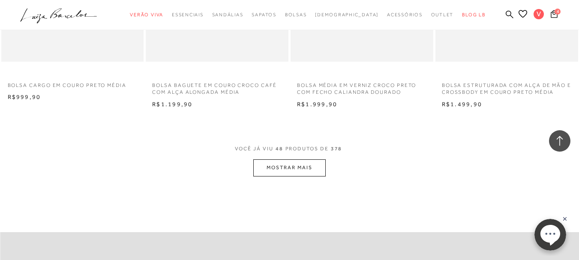
scroll to position [3215, 0]
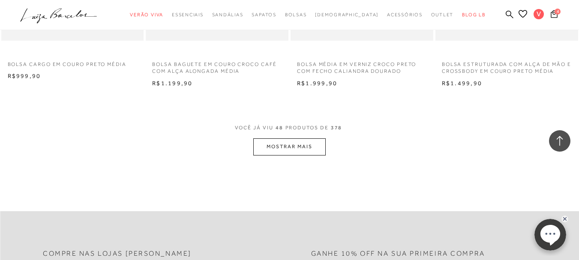
click at [265, 144] on button "MOSTRAR MAIS" at bounding box center [289, 146] width 72 height 17
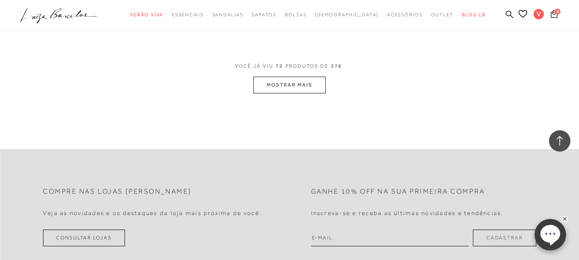
scroll to position [4930, 0]
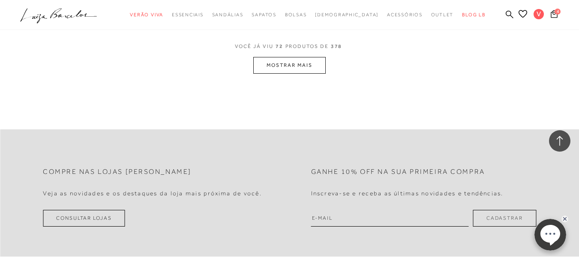
click at [260, 67] on button "MOSTRAR MAIS" at bounding box center [289, 65] width 72 height 17
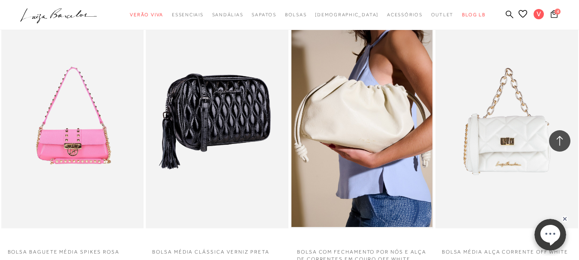
scroll to position [5016, 0]
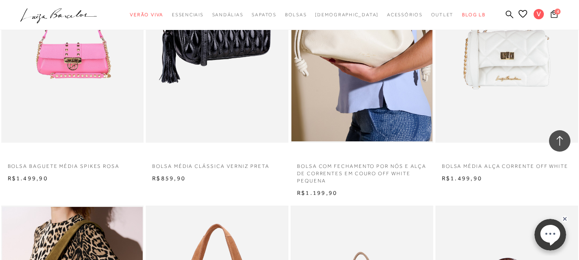
click at [259, 75] on img at bounding box center [218, 36] width 142 height 214
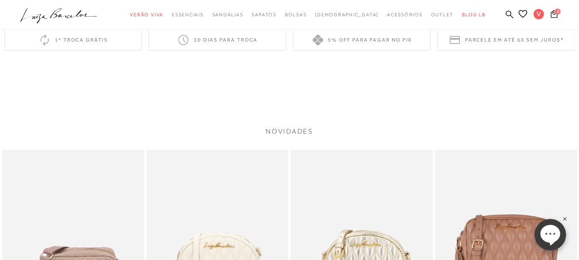
scroll to position [1072, 0]
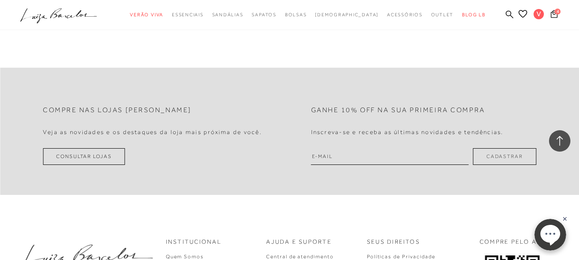
scroll to position [6524, 0]
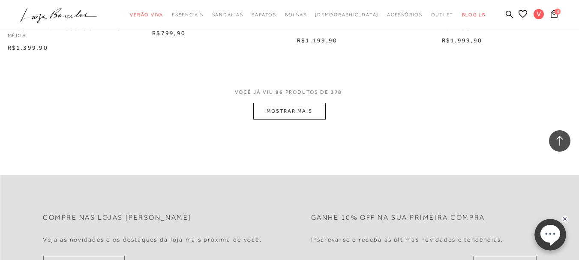
click at [271, 118] on button "MOSTRAR MAIS" at bounding box center [289, 111] width 72 height 17
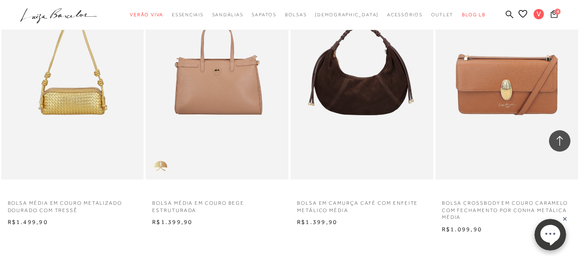
scroll to position [8196, 0]
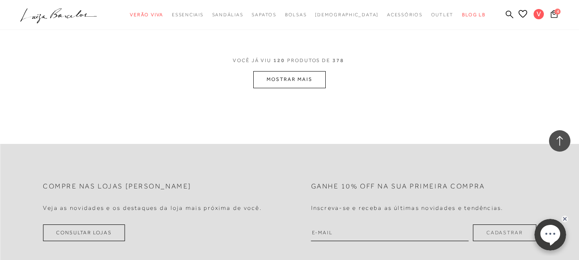
click at [271, 88] on button "MOSTRAR MAIS" at bounding box center [289, 79] width 72 height 17
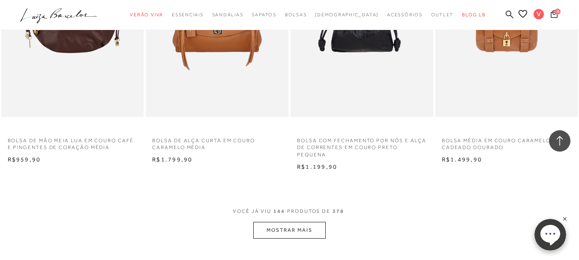
scroll to position [9825, 0]
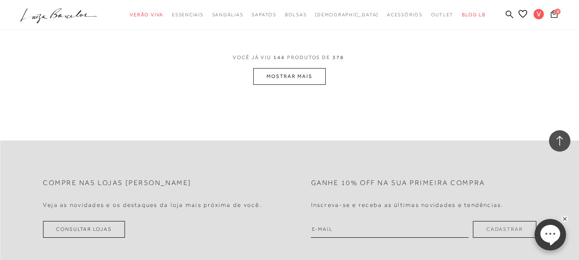
click at [278, 85] on button "MOSTRAR MAIS" at bounding box center [289, 76] width 72 height 17
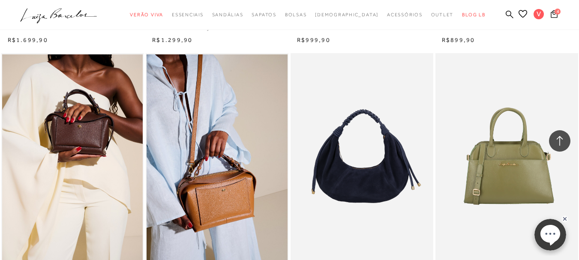
scroll to position [11455, 0]
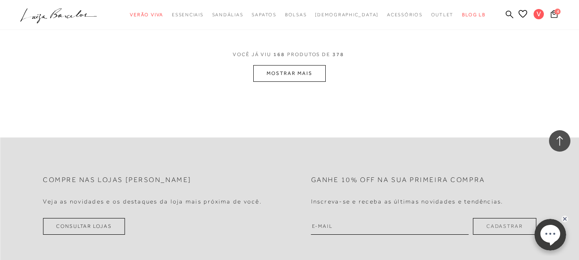
click at [278, 82] on button "MOSTRAR MAIS" at bounding box center [289, 73] width 72 height 17
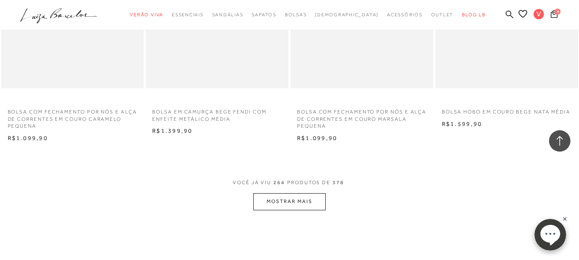
click at [316, 193] on button "MOSTRAR MAIS" at bounding box center [289, 201] width 72 height 17
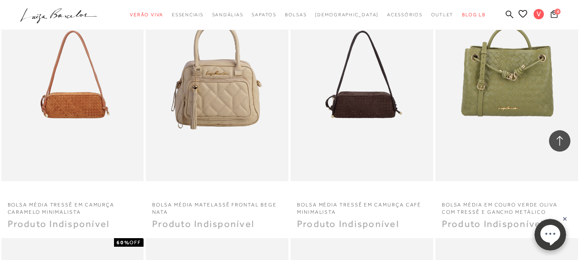
scroll to position [19403, 0]
